Goal: Information Seeking & Learning: Learn about a topic

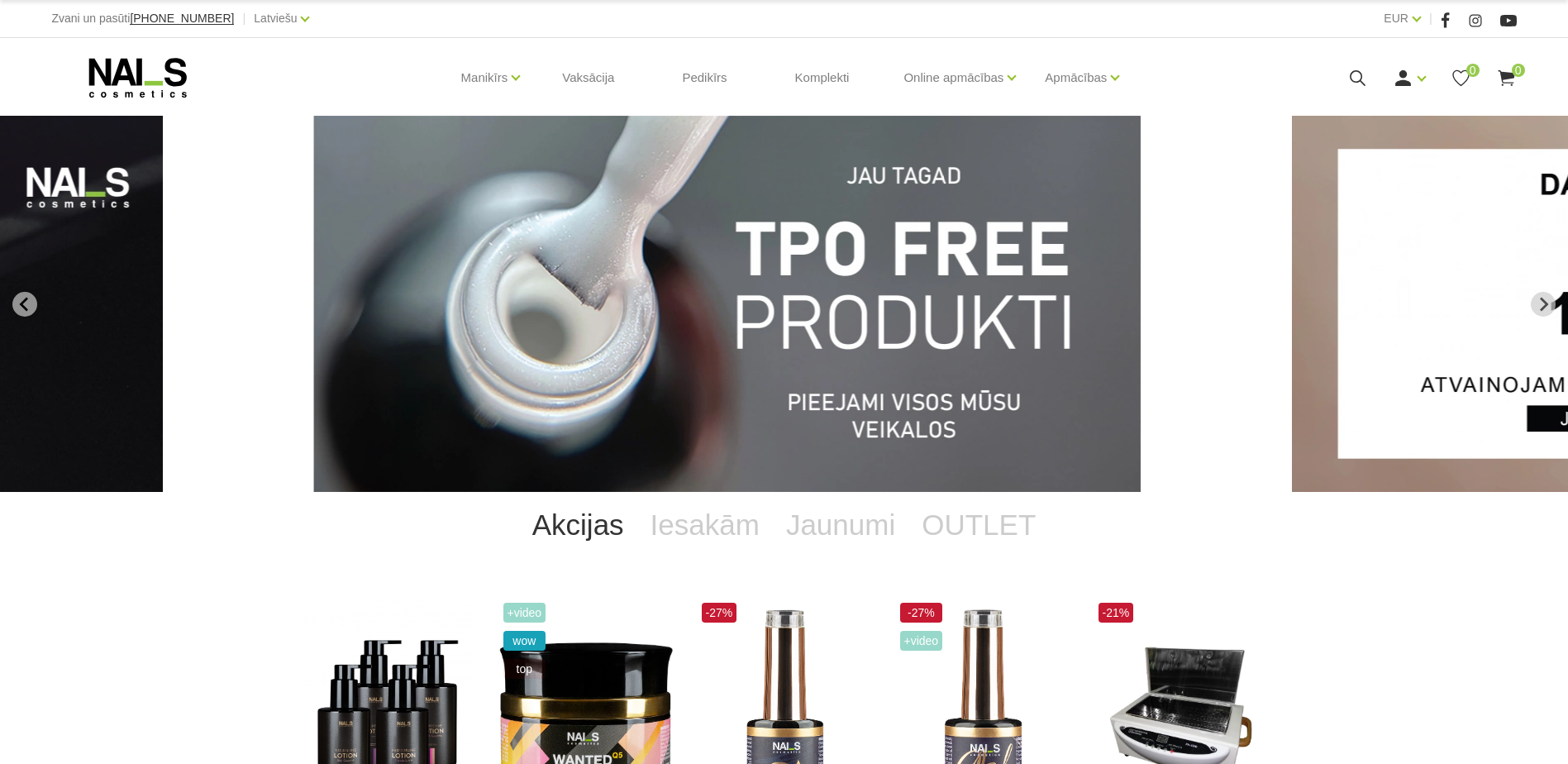
click at [1353, 77] on icon at bounding box center [1358, 78] width 20 height 20
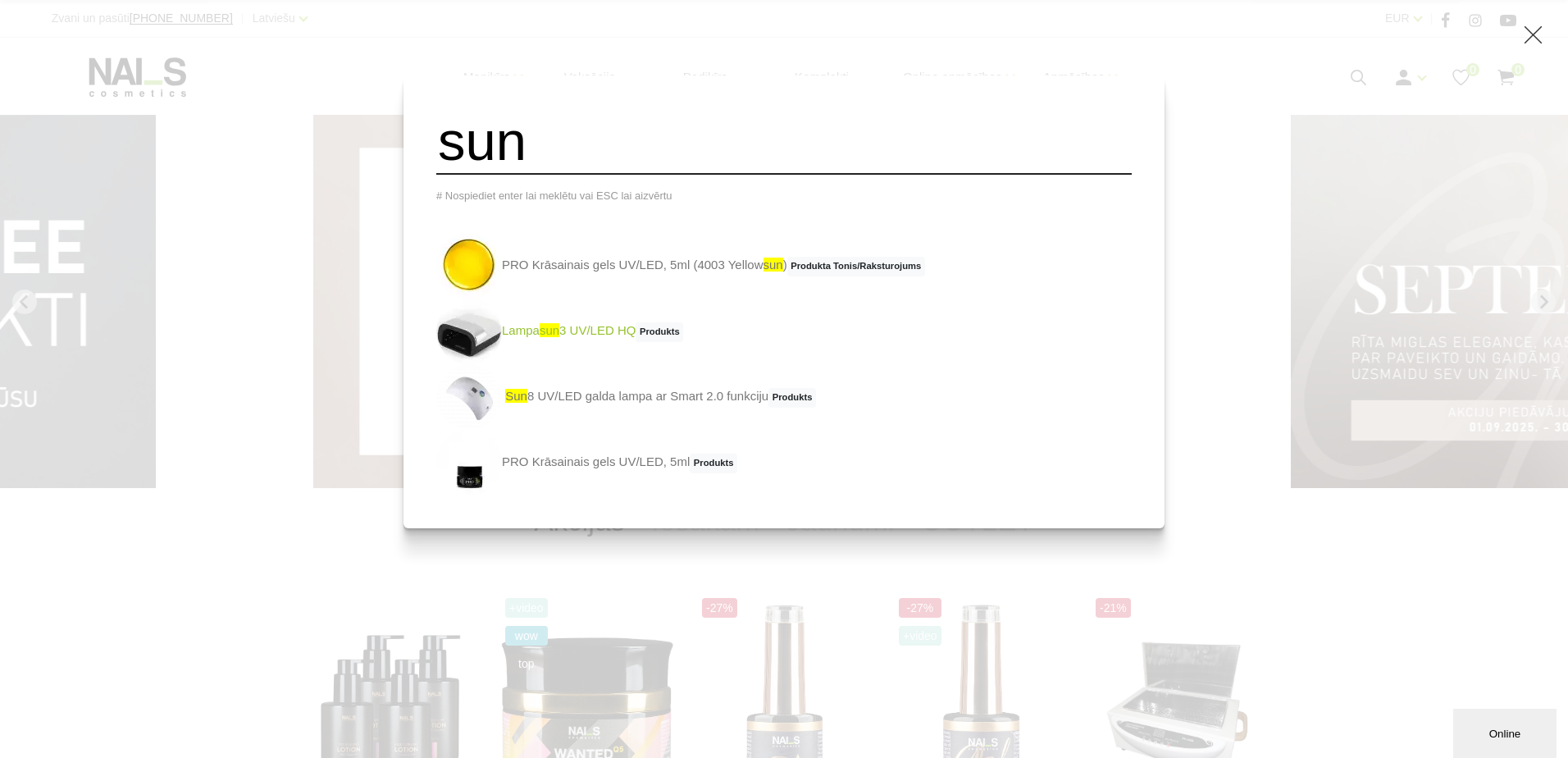
type input "sun"
click at [611, 341] on link "Lampa sun 3 UV/LED HQ Produkts" at bounding box center [559, 332] width 247 height 66
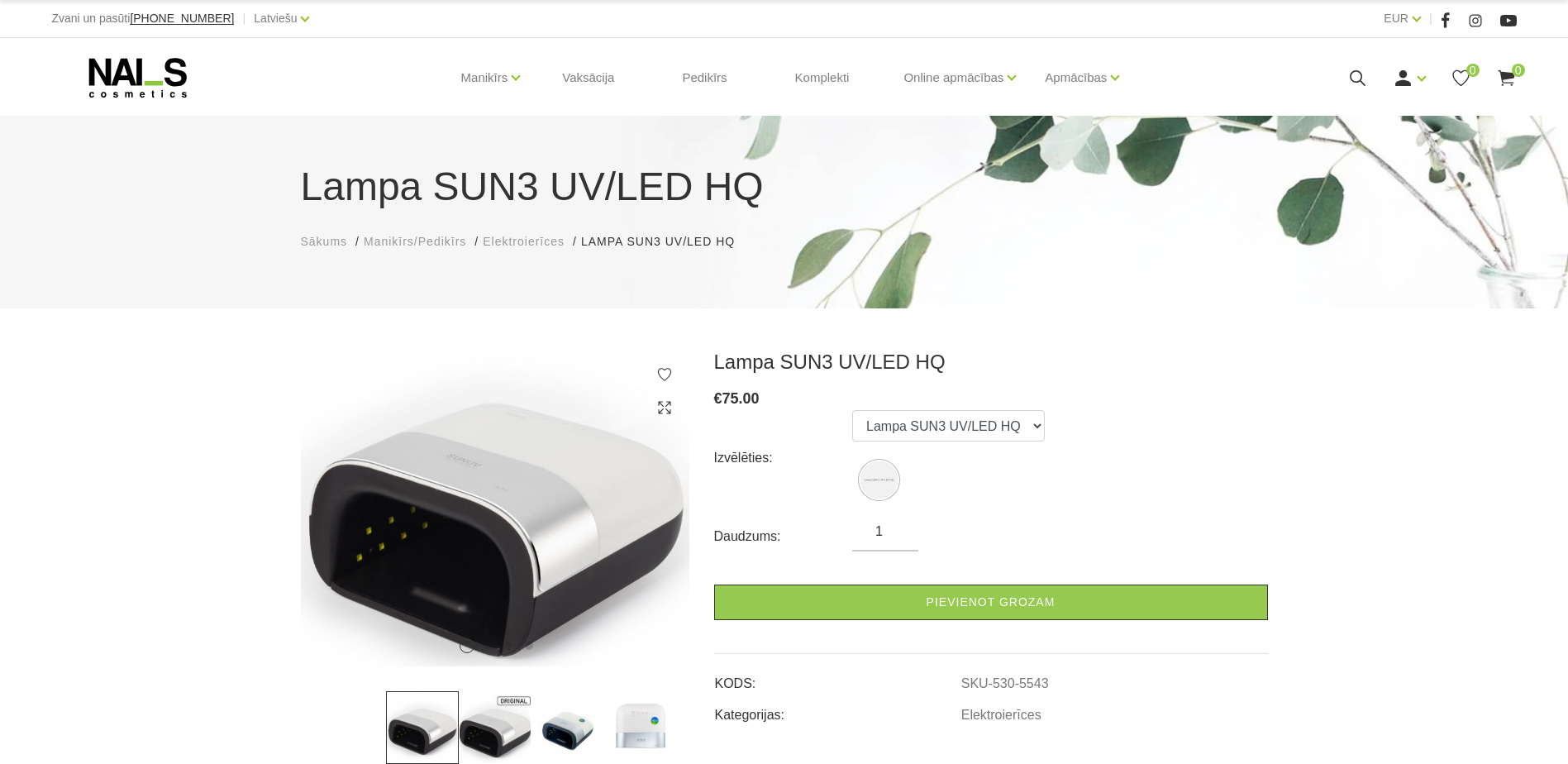
click at [1358, 79] on icon at bounding box center [1358, 78] width 20 height 20
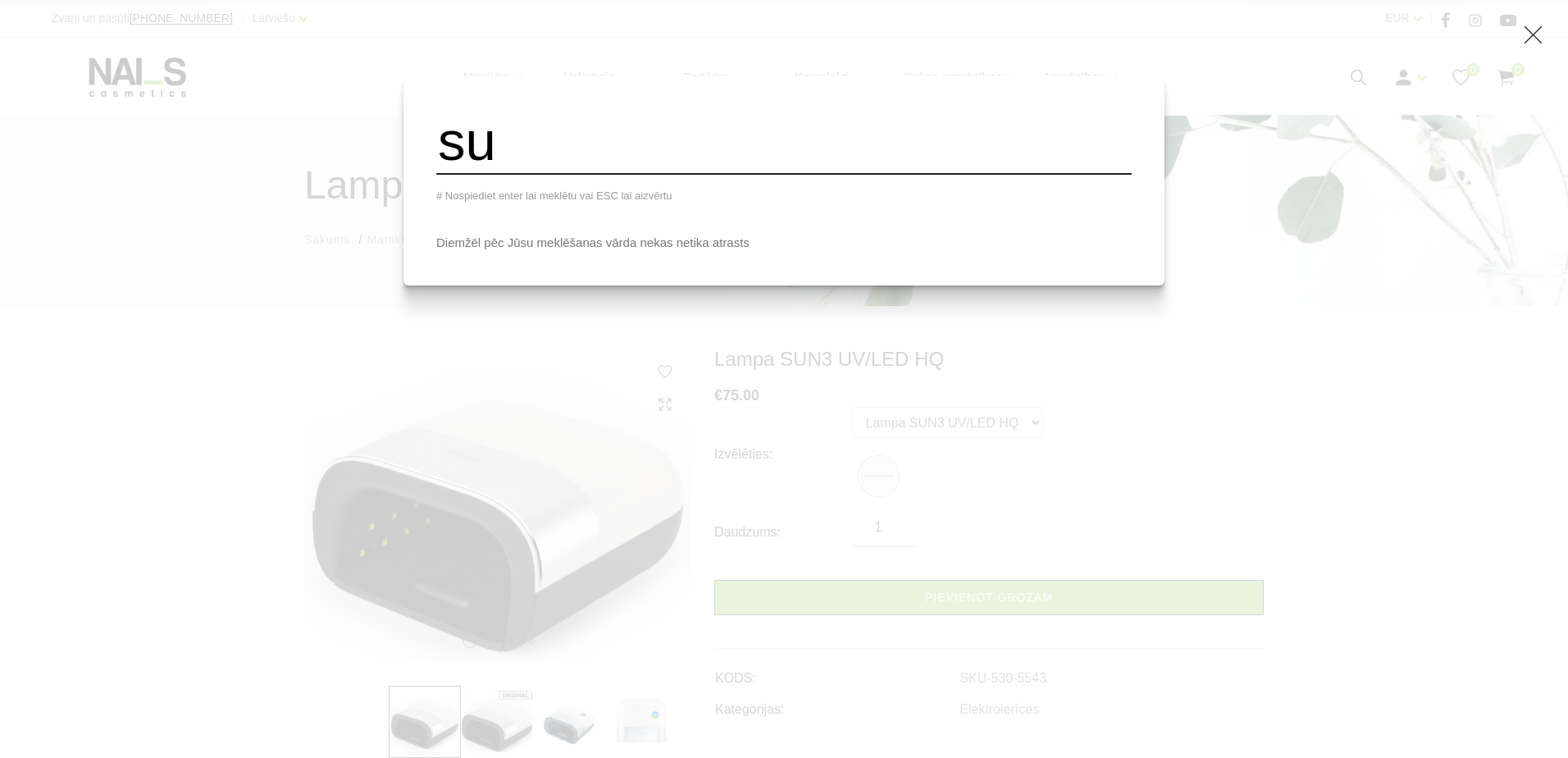
type input "s"
click at [862, 401] on div "# Nospiediet enter lai meklētu vai ESC lai aizvērtu Diemžēl pēc Jūsu meklēšanas…" at bounding box center [784, 379] width 1568 height 758
click at [1375, 72] on div "# Nospiediet enter lai meklētu vai ESC lai aizvērtu Diemžēl pēc Jūsu meklēšanas…" at bounding box center [784, 379] width 1568 height 758
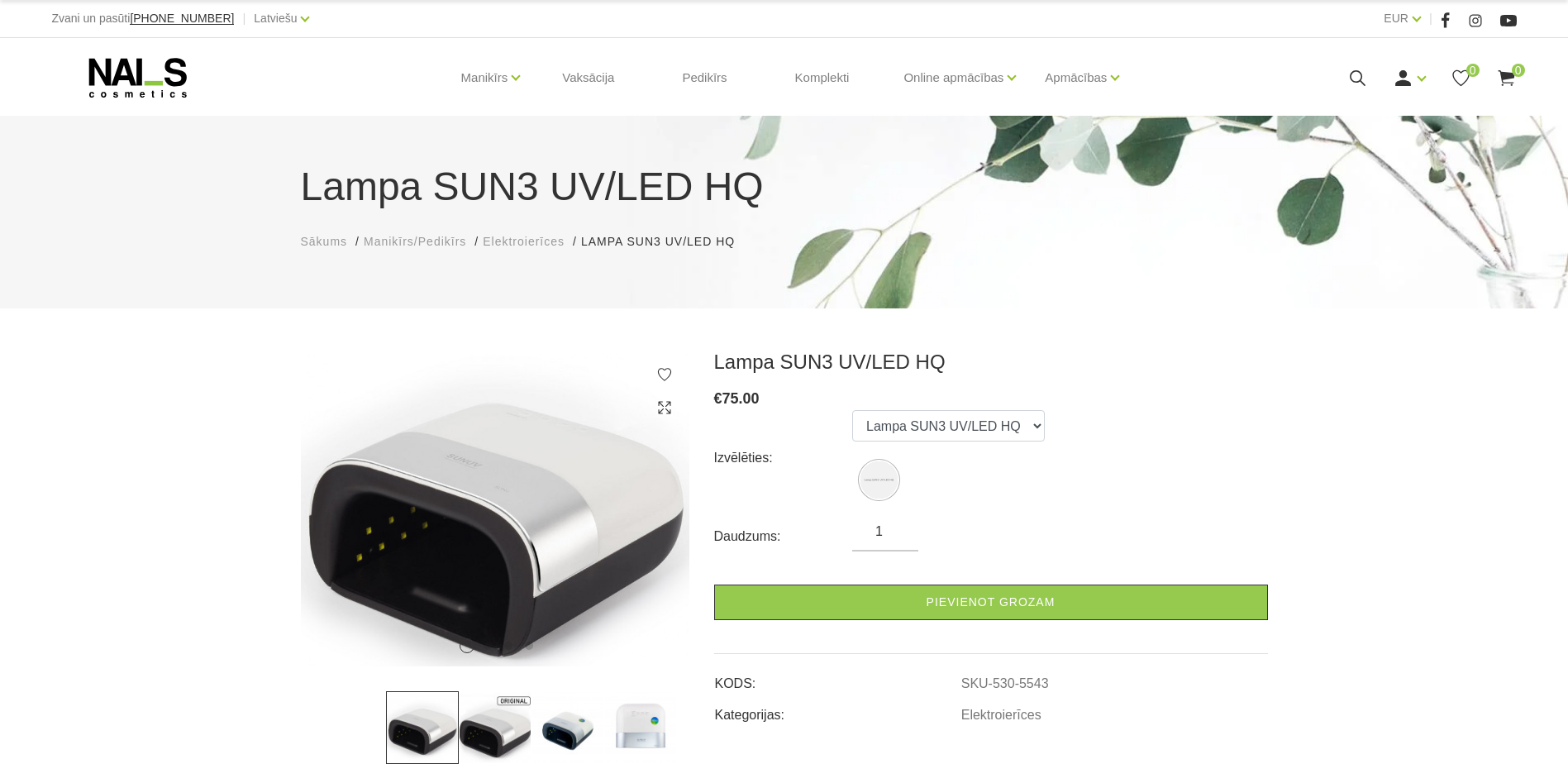
click at [523, 245] on span "Elektroierīces" at bounding box center [524, 242] width 81 height 14
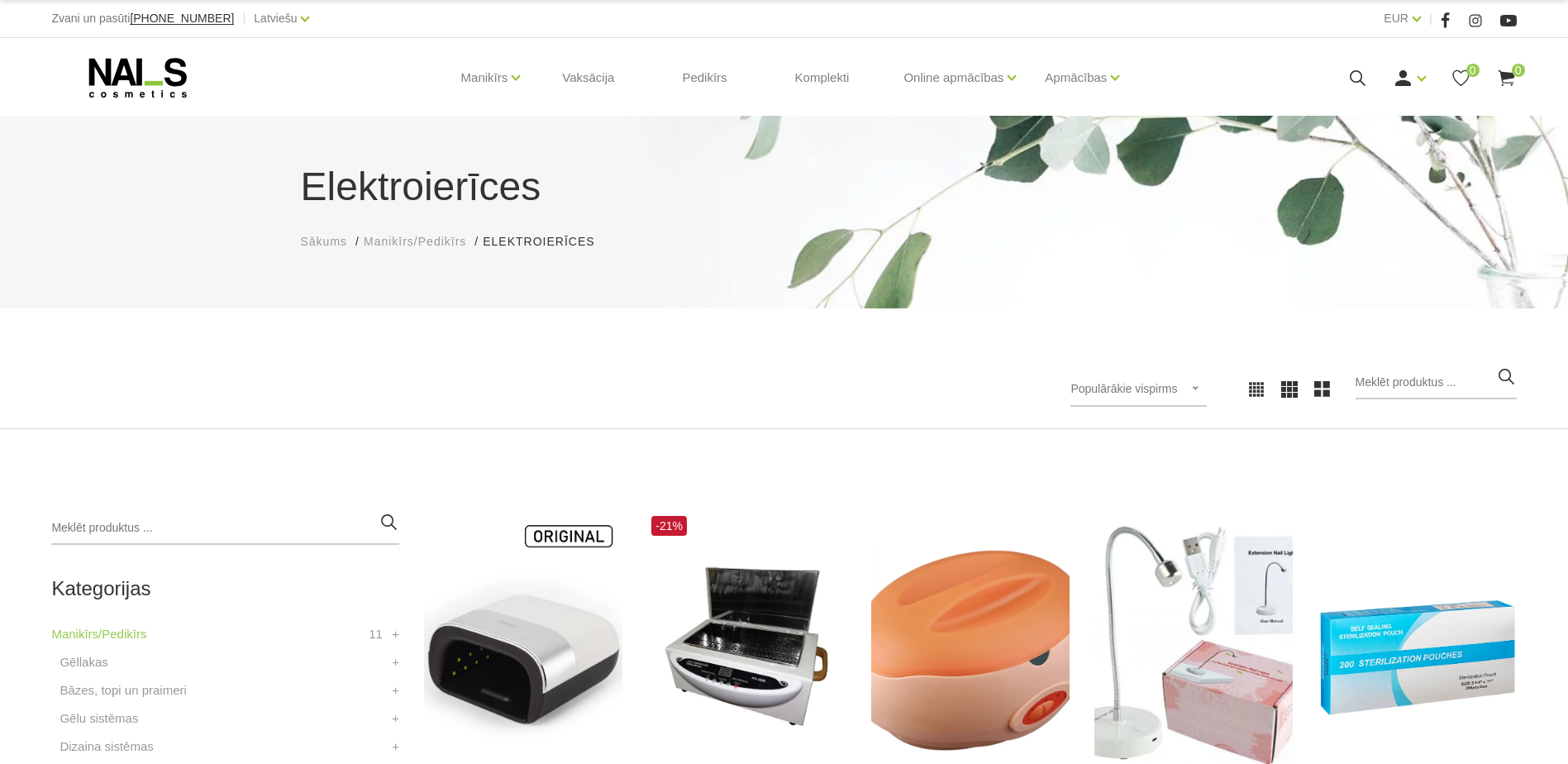
click at [613, 318] on div "Elektroierīces Sākums Manikīrs/Pedikīrs Elektroierīces Elektroierīces Populārāk…" at bounding box center [784, 272] width 1568 height 313
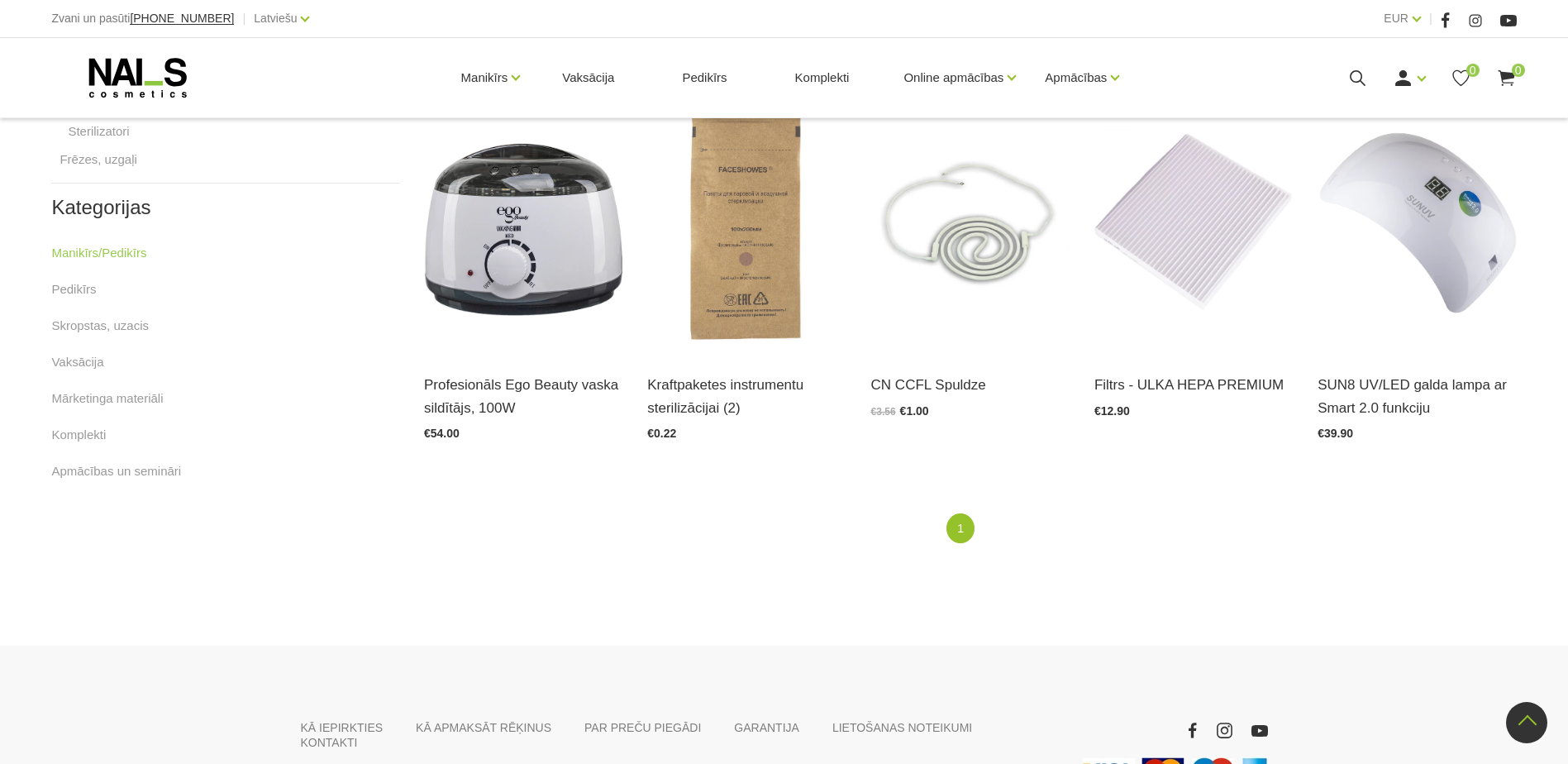
scroll to position [860, 0]
